Goal: Information Seeking & Learning: Learn about a topic

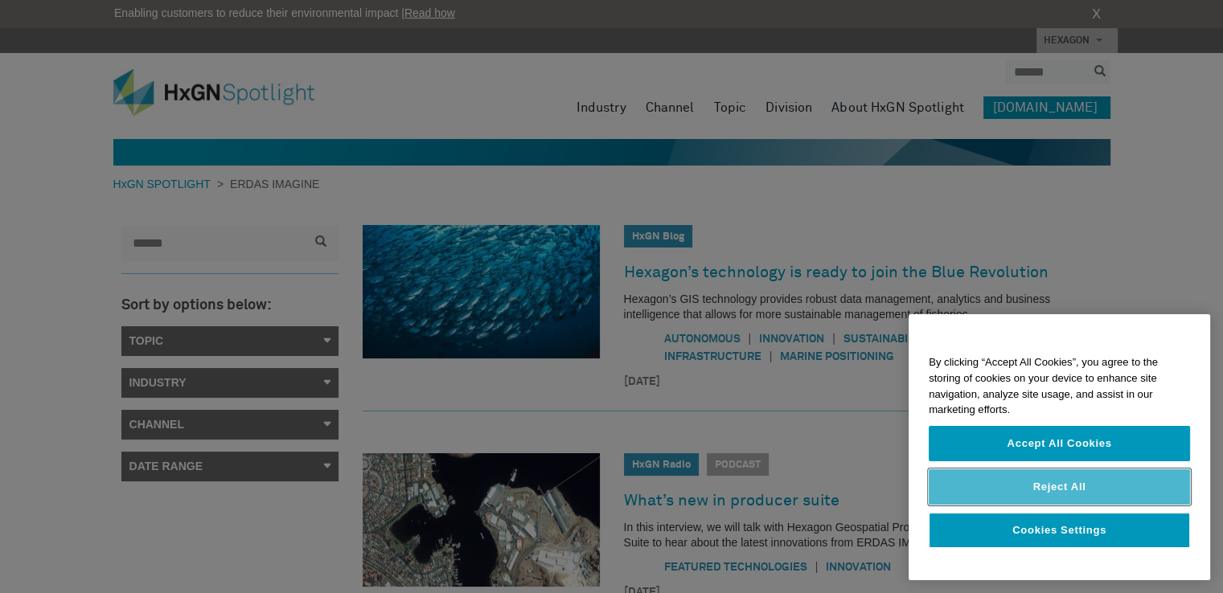
click at [1055, 489] on button "Reject All" at bounding box center [1058, 486] width 261 height 35
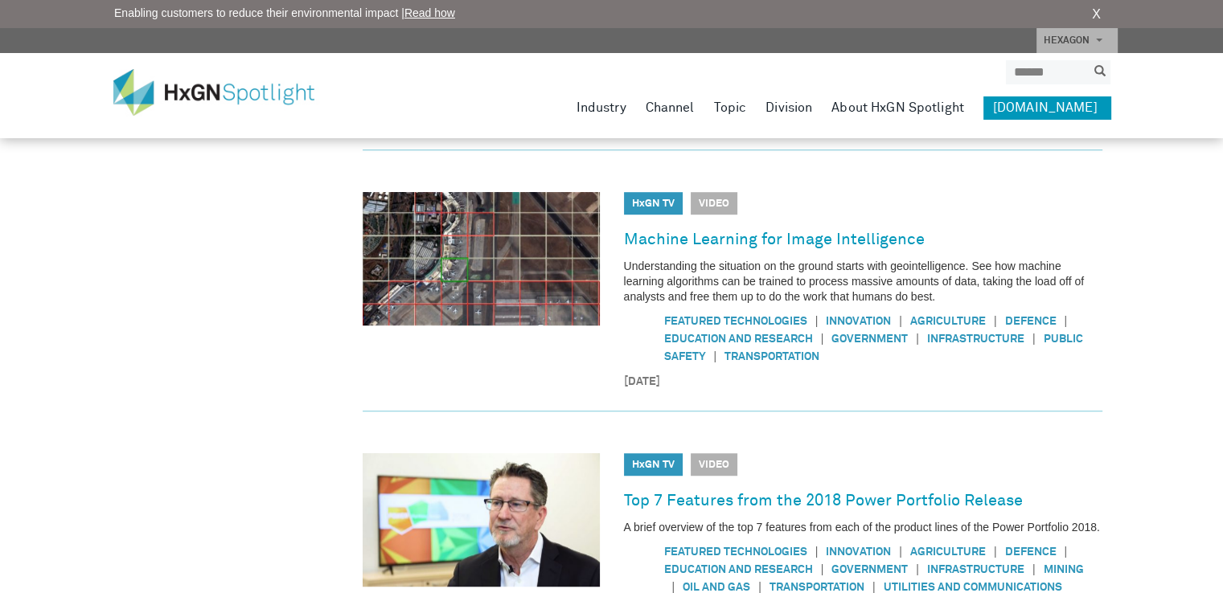
scroll to position [718, 0]
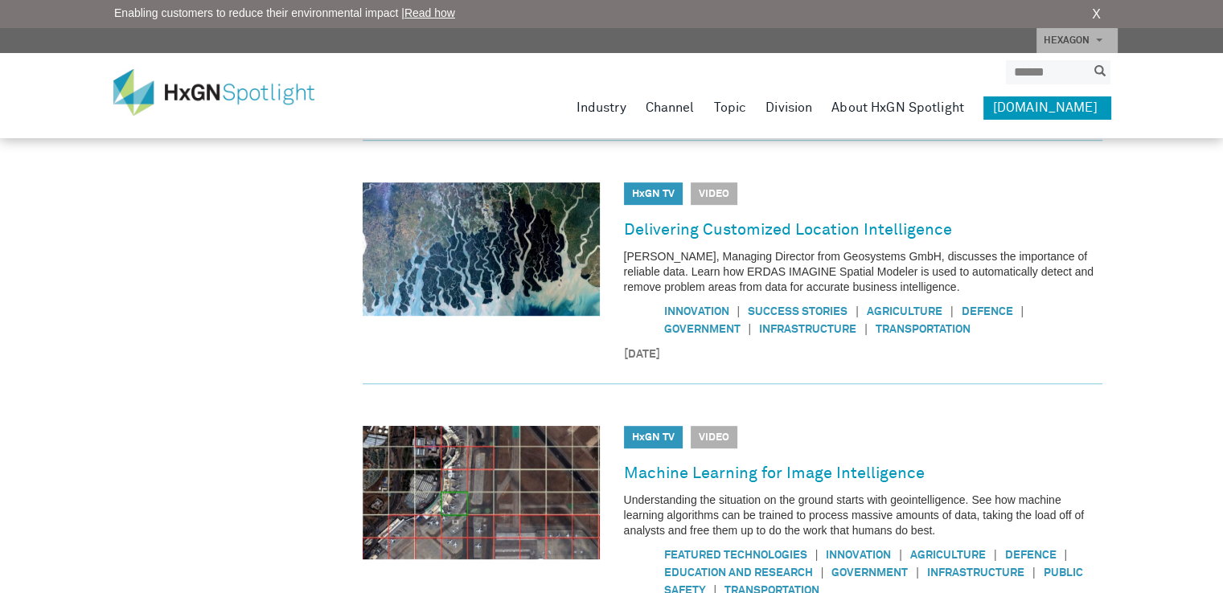
click at [224, 92] on img at bounding box center [225, 92] width 225 height 47
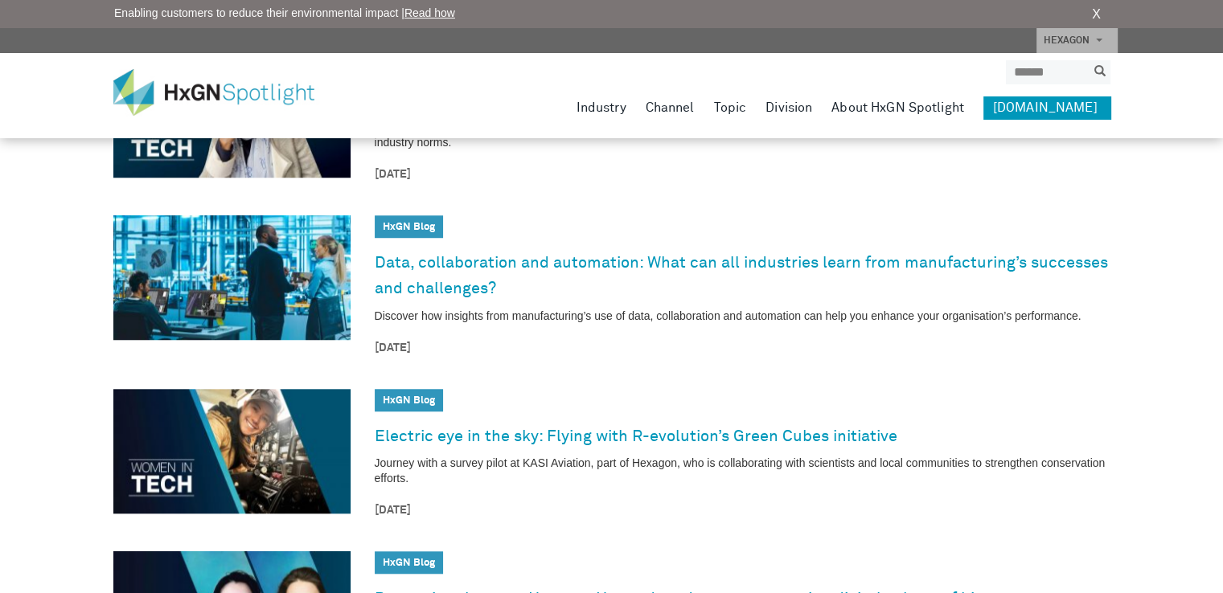
scroll to position [1286, 0]
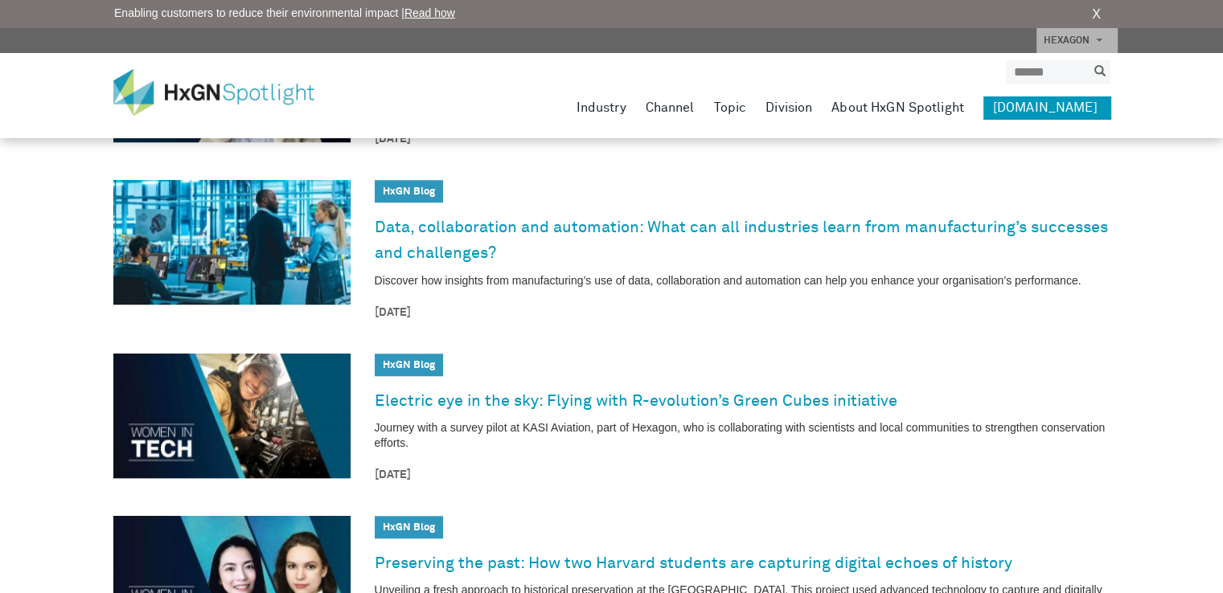
click at [407, 190] on link "HxGN Blog" at bounding box center [409, 191] width 52 height 10
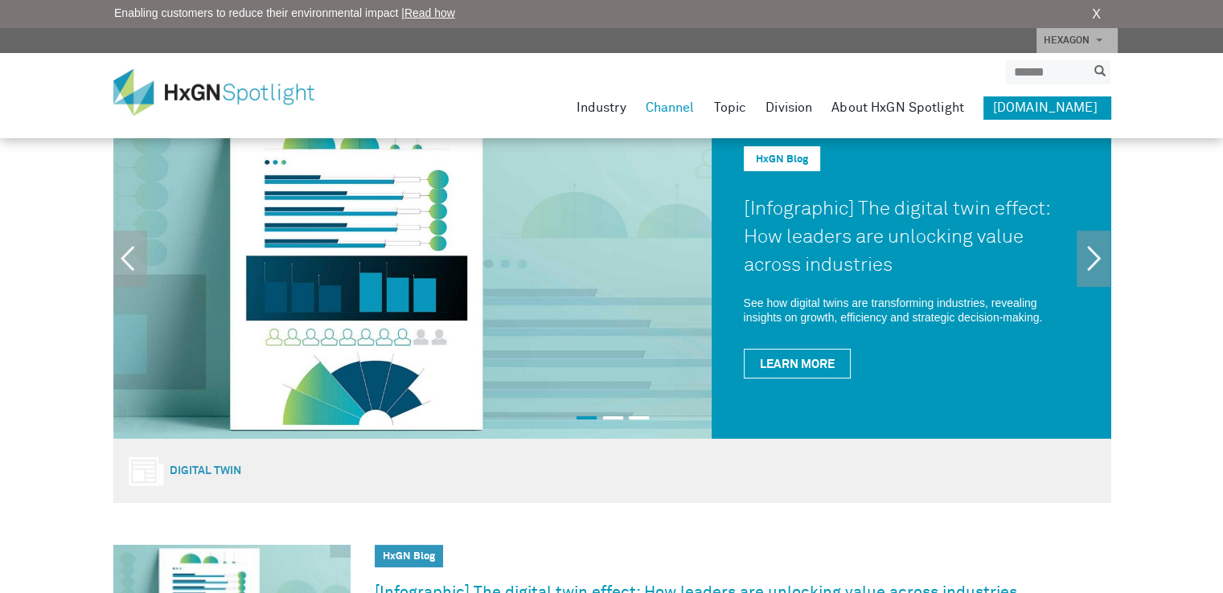
scroll to position [80, 0]
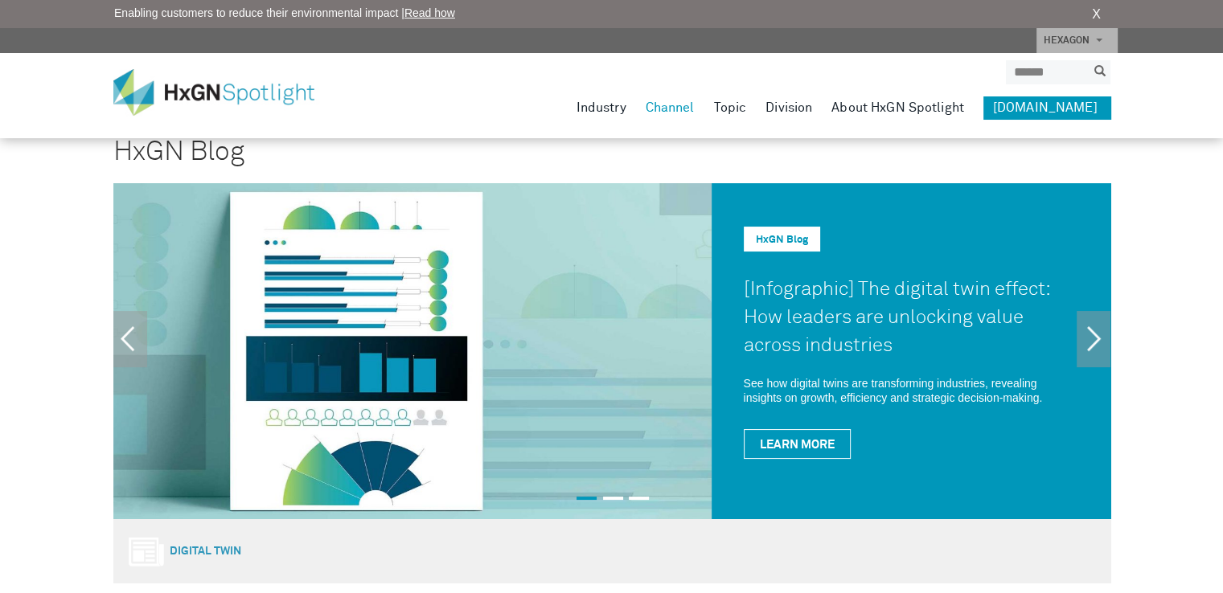
click at [780, 239] on link "HxGN Blog" at bounding box center [782, 240] width 52 height 10
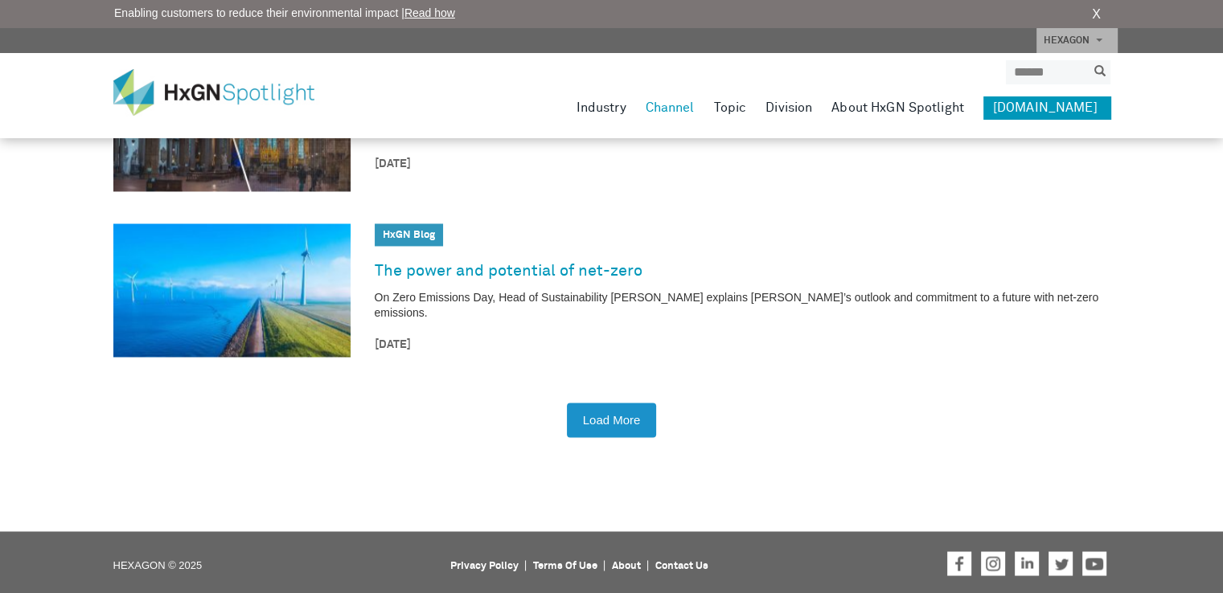
scroll to position [2542, 0]
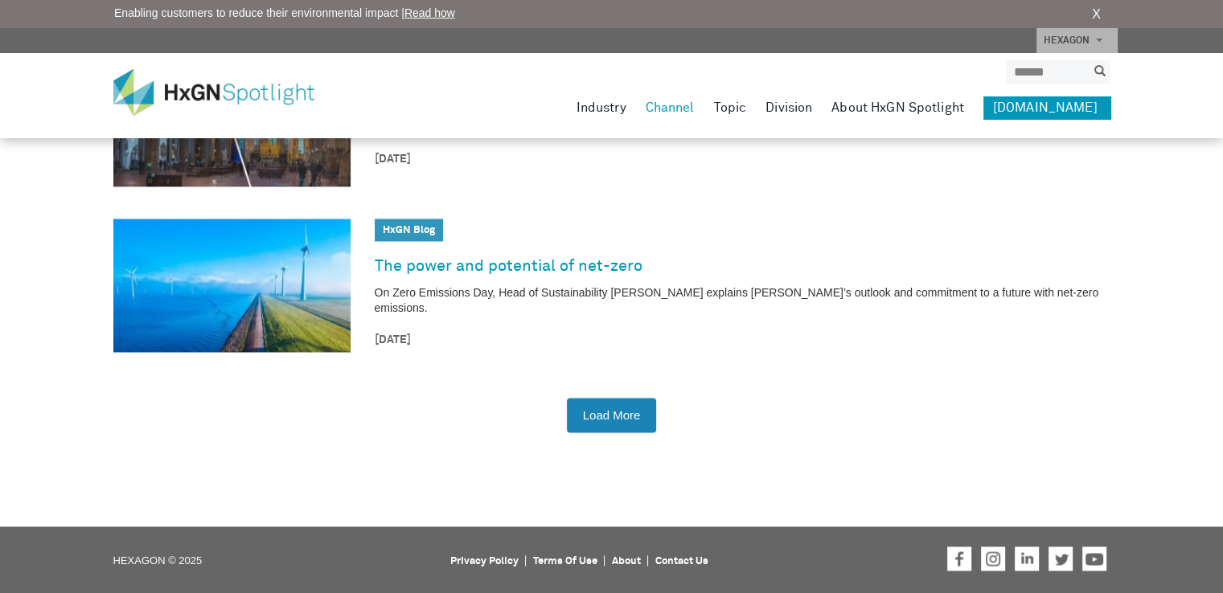
click at [625, 414] on button "Load More" at bounding box center [612, 415] width 90 height 35
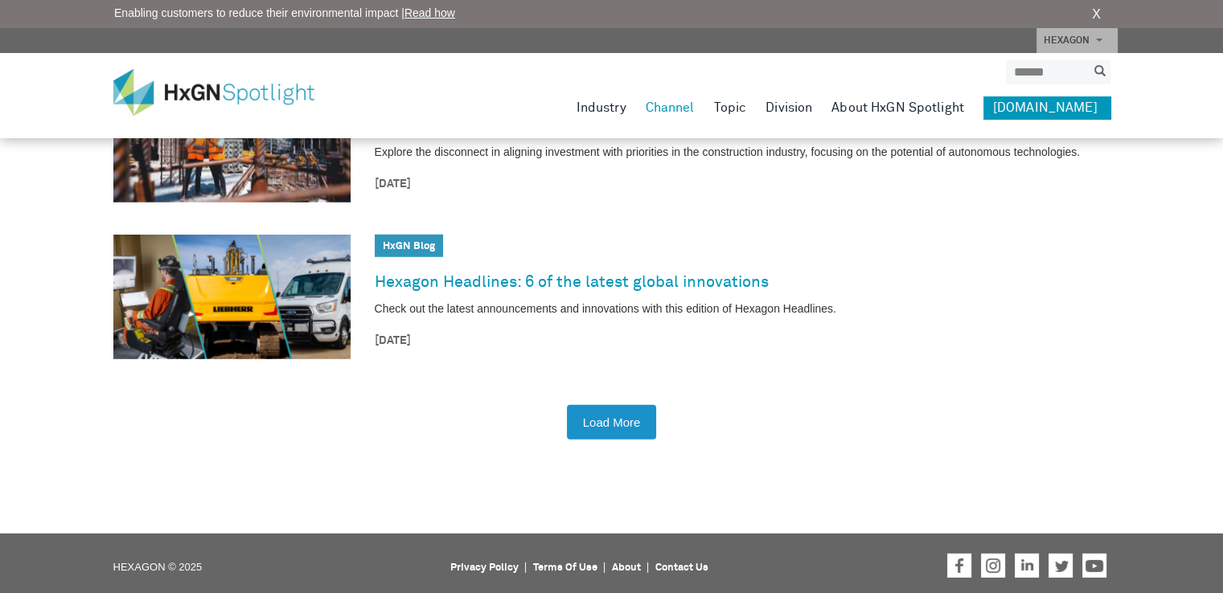
scroll to position [4469, 0]
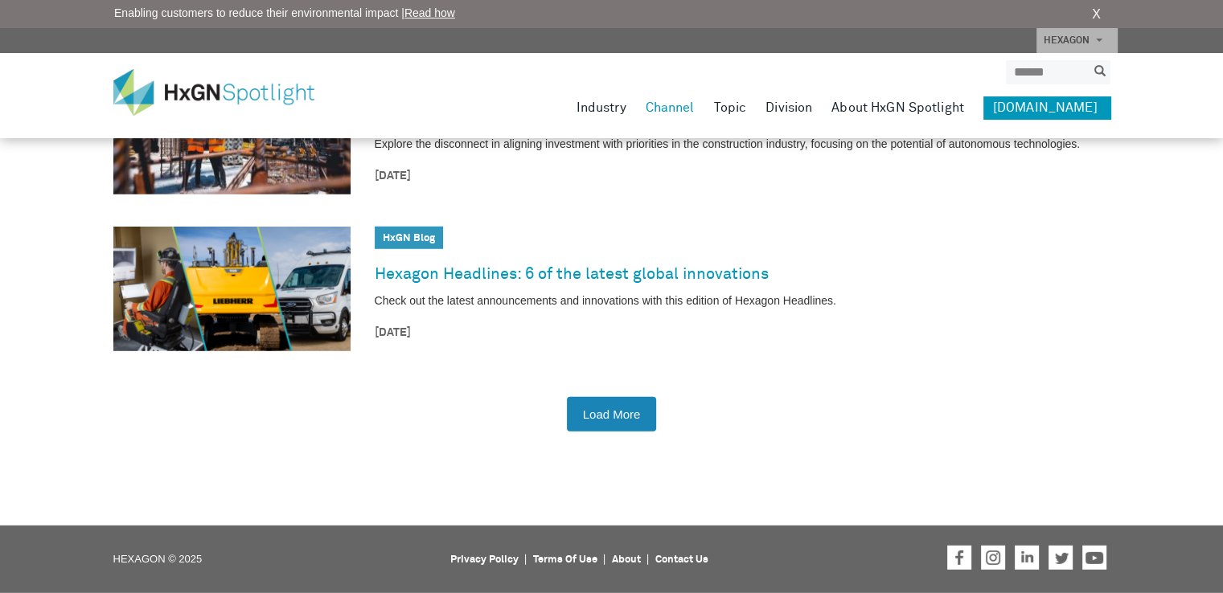
click at [621, 411] on button "Load More" at bounding box center [612, 414] width 90 height 35
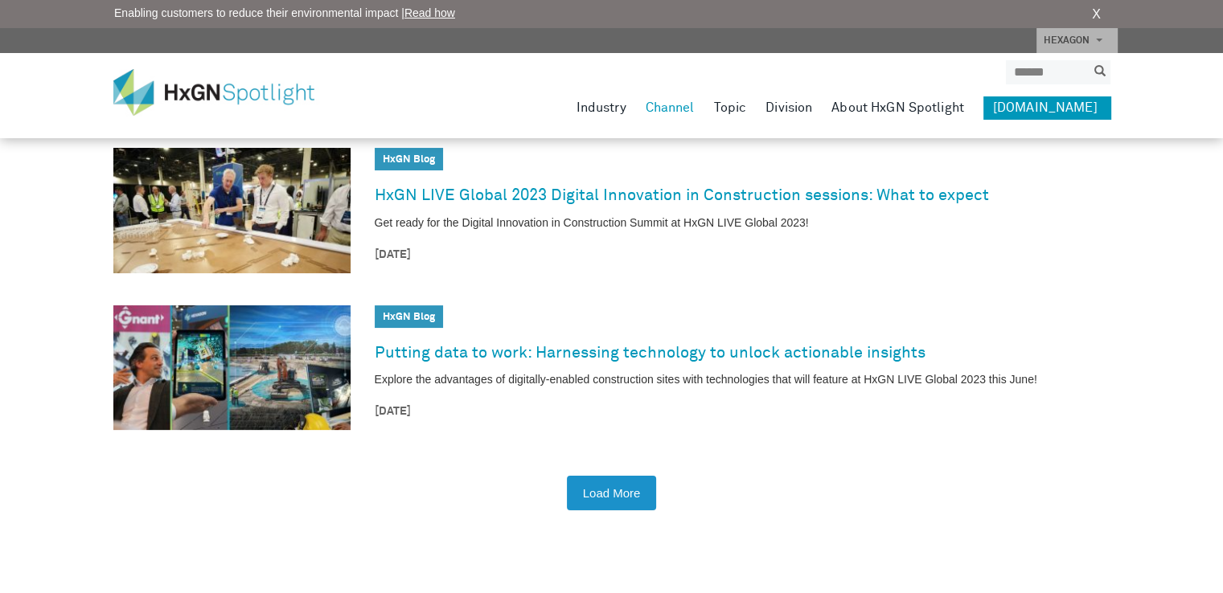
scroll to position [6388, 0]
